Goal: Information Seeking & Learning: Learn about a topic

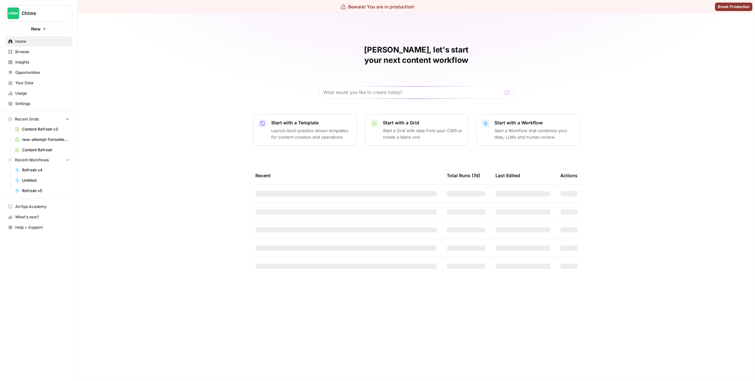
click at [41, 81] on span "Your Data" at bounding box center [42, 83] width 54 height 6
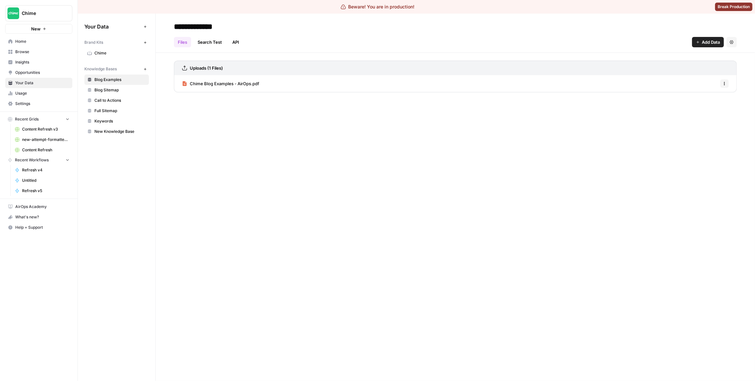
click at [21, 64] on span "Insights" at bounding box center [42, 62] width 54 height 6
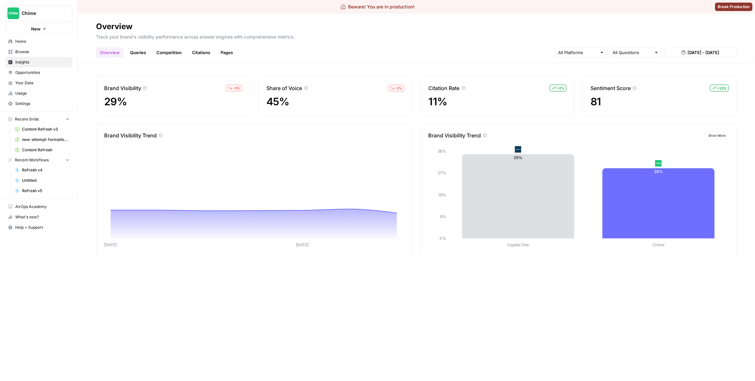
click at [136, 53] on link "Queries" at bounding box center [138, 52] width 24 height 10
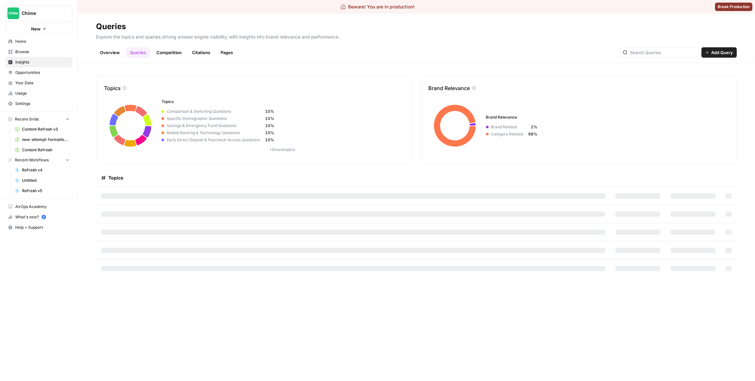
click at [160, 54] on link "Competition" at bounding box center [168, 52] width 33 height 10
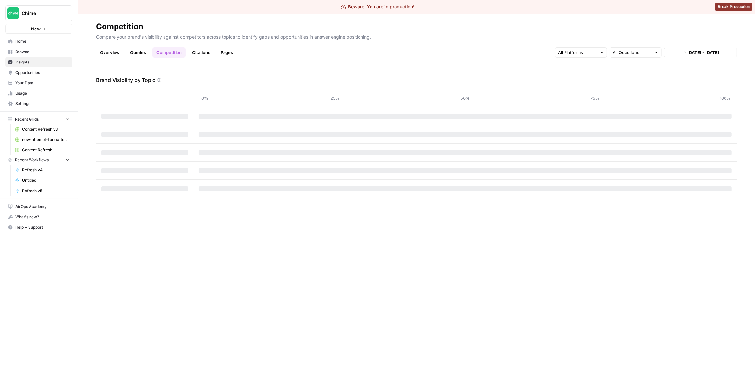
click at [200, 52] on link "Citations" at bounding box center [201, 52] width 26 height 10
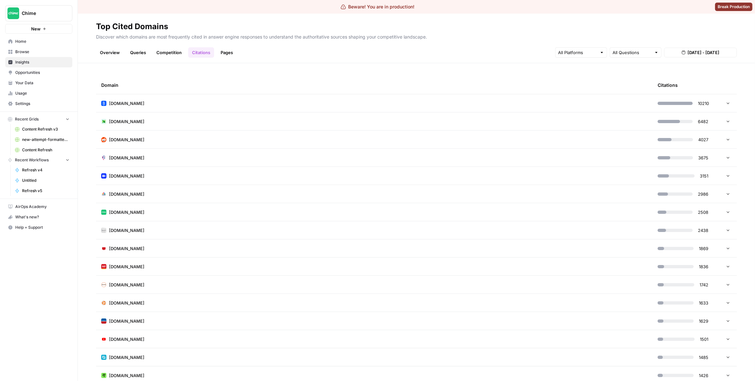
click at [116, 53] on link "Overview" at bounding box center [110, 52] width 28 height 10
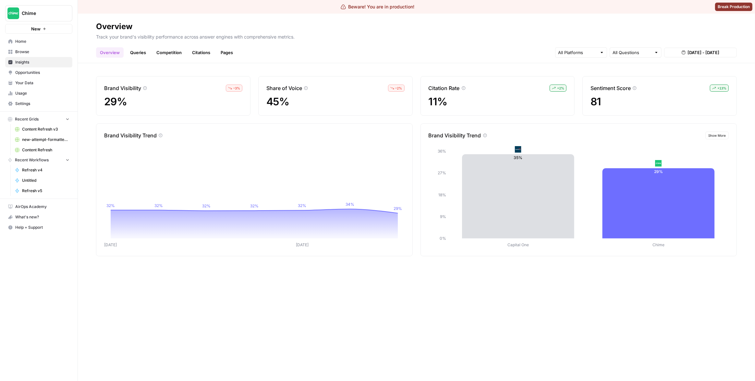
click at [141, 55] on link "Queries" at bounding box center [138, 52] width 24 height 10
